Goal: Task Accomplishment & Management: Complete application form

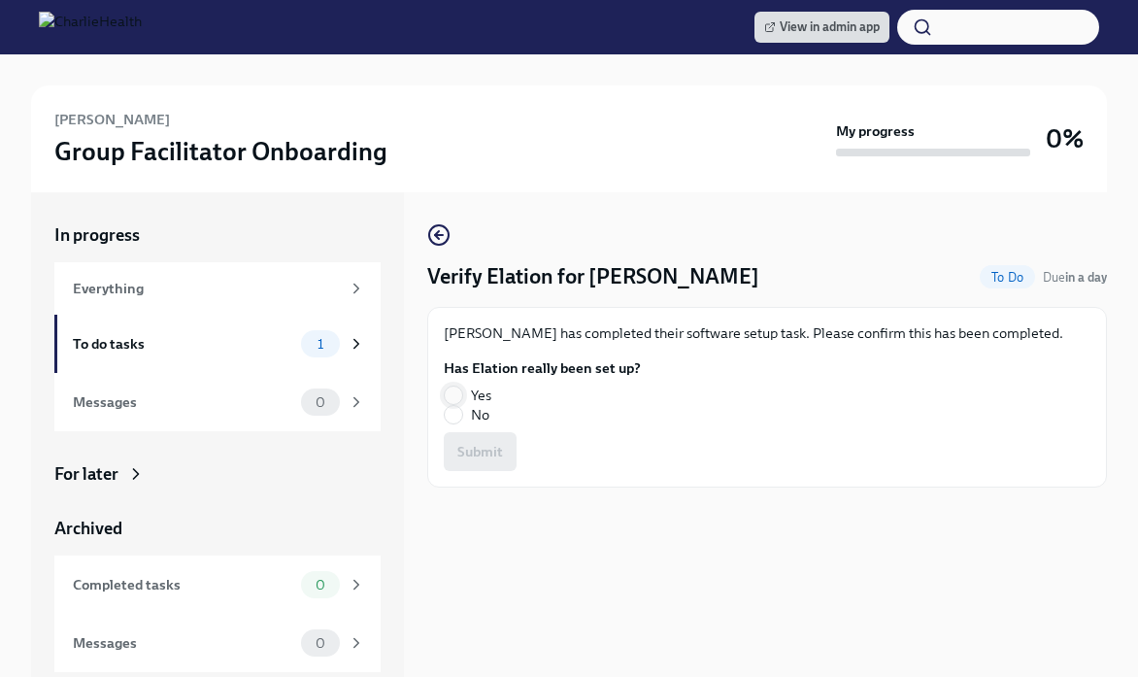
click at [458, 394] on input "Yes" at bounding box center [453, 395] width 17 height 17
radio input "true"
click at [490, 446] on span "Submit" at bounding box center [481, 451] width 46 height 19
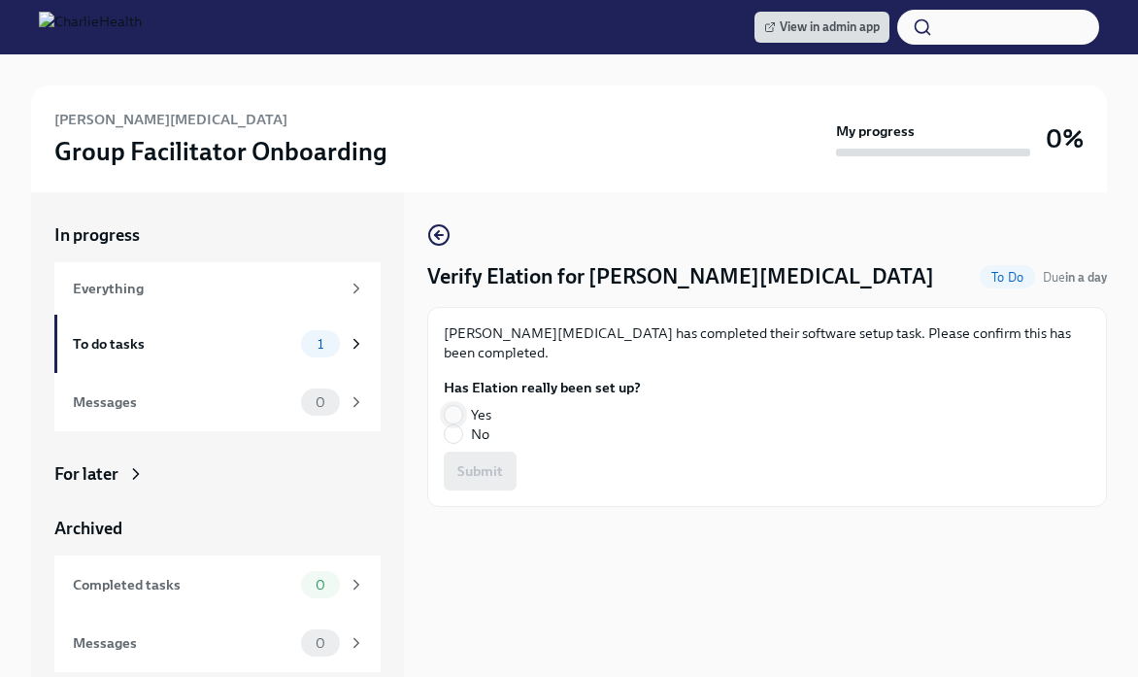
click at [452, 406] on input "Yes" at bounding box center [453, 414] width 17 height 17
radio input "true"
click at [486, 461] on span "Submit" at bounding box center [481, 470] width 46 height 19
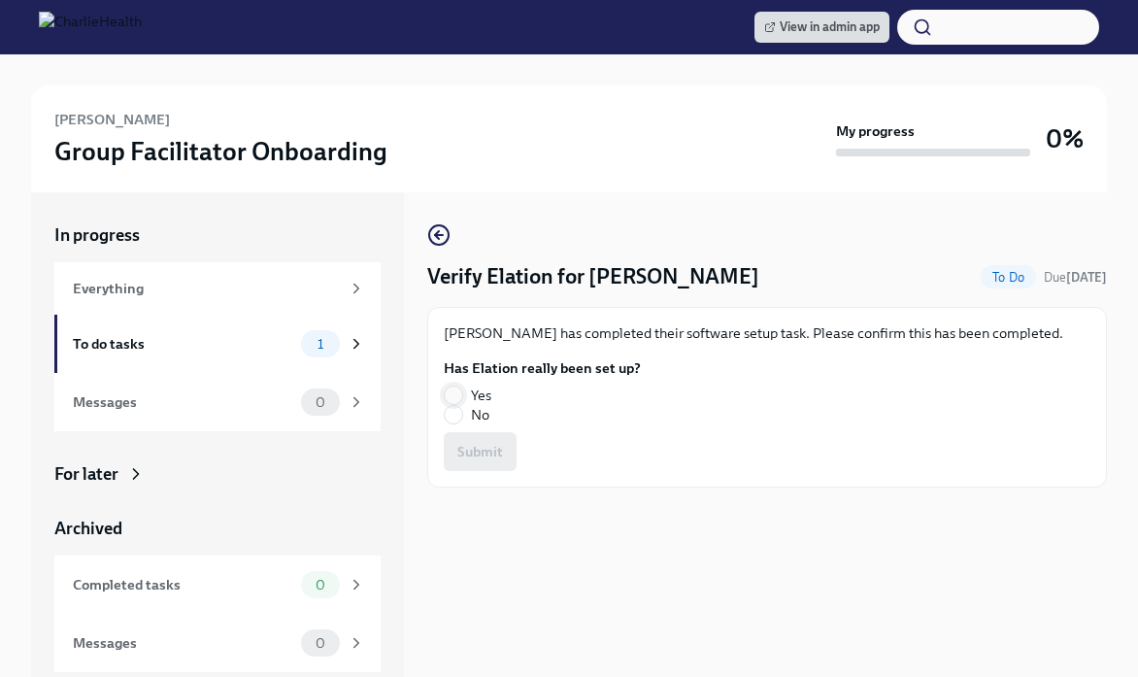
click at [455, 390] on input "Yes" at bounding box center [453, 395] width 17 height 17
radio input "true"
click at [474, 445] on span "Submit" at bounding box center [481, 451] width 46 height 19
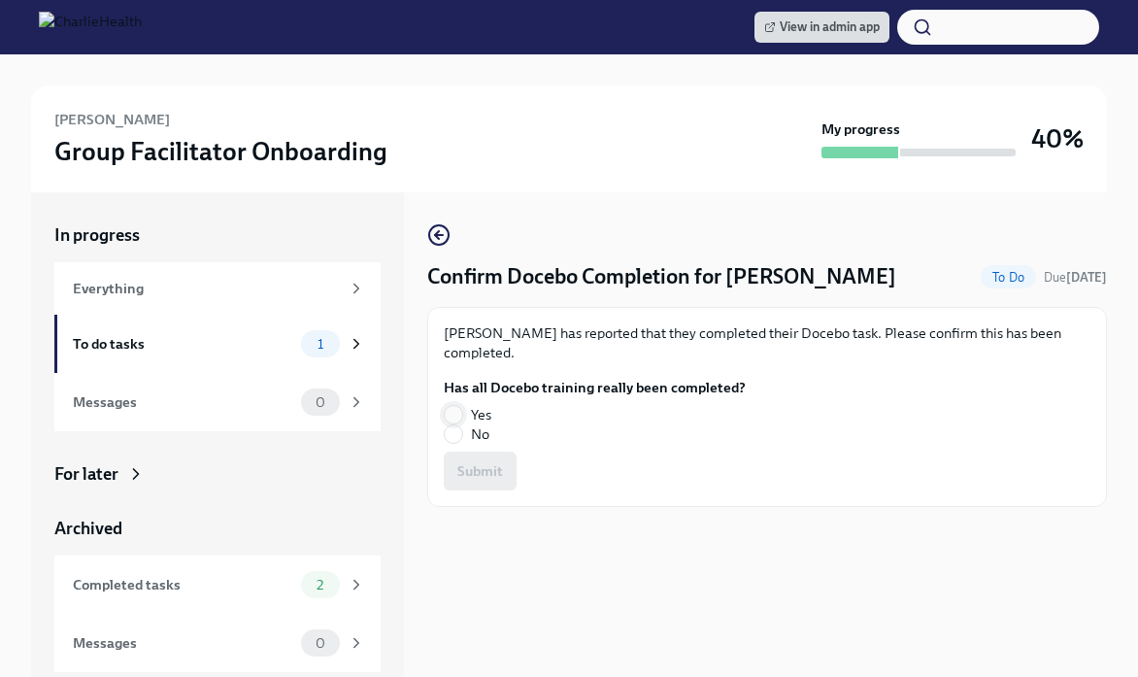
click at [452, 410] on input "Yes" at bounding box center [453, 414] width 17 height 17
radio input "true"
click at [479, 466] on span "Submit" at bounding box center [481, 470] width 46 height 19
